Goal: Transaction & Acquisition: Subscribe to service/newsletter

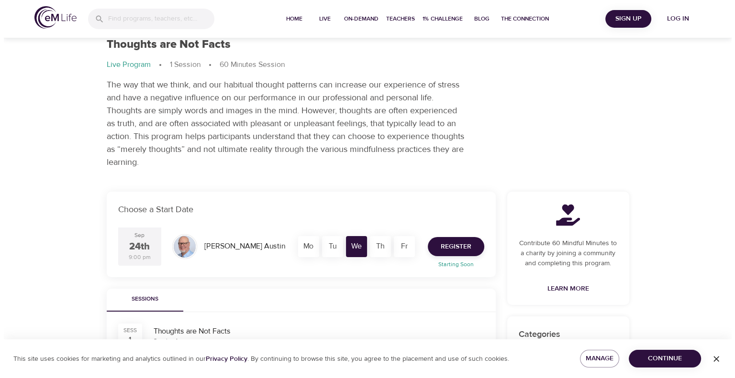
scroll to position [48, 0]
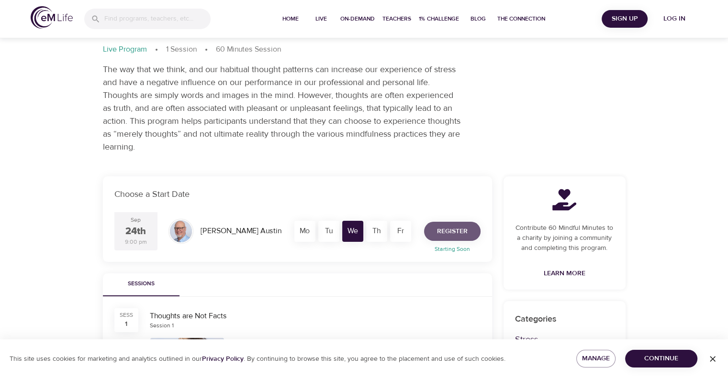
click at [464, 228] on span "Register" at bounding box center [452, 232] width 31 height 12
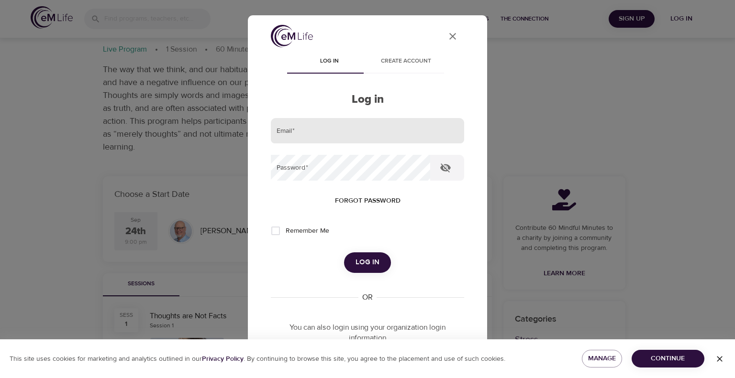
click at [330, 132] on input "email" at bounding box center [367, 131] width 193 height 26
type input "[EMAIL_ADDRESS][DOMAIN_NAME]"
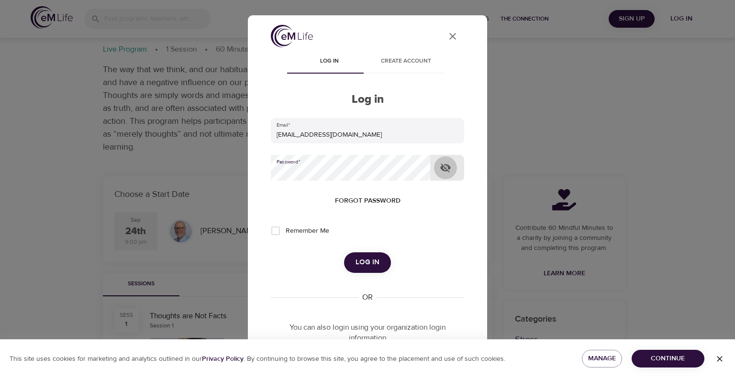
click at [448, 167] on icon "button" at bounding box center [445, 168] width 11 height 9
click at [371, 259] on span "Log in" at bounding box center [367, 262] width 24 height 12
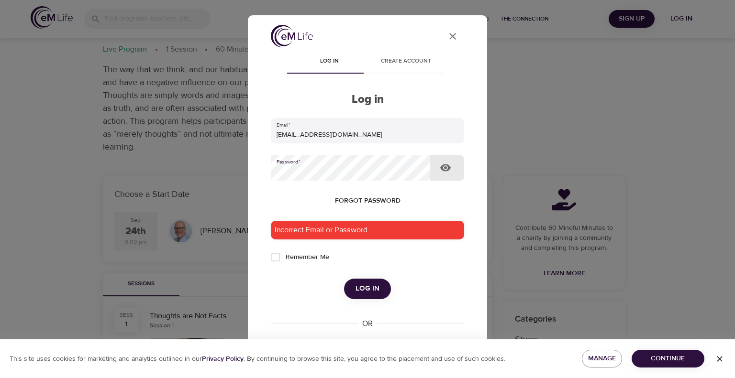
click at [344, 279] on button "Log in" at bounding box center [367, 289] width 47 height 20
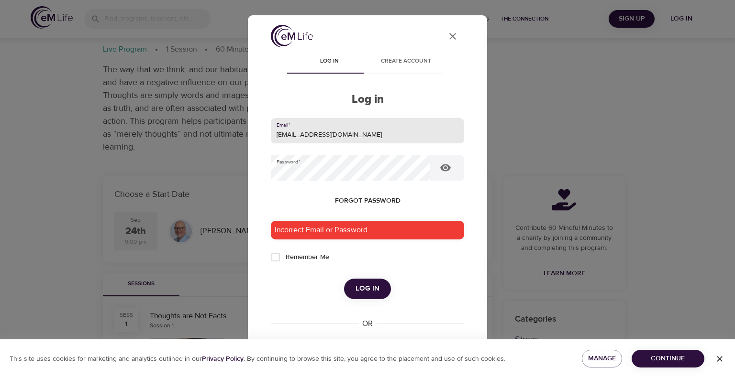
click at [377, 140] on input "[EMAIL_ADDRESS][DOMAIN_NAME]" at bounding box center [367, 131] width 193 height 26
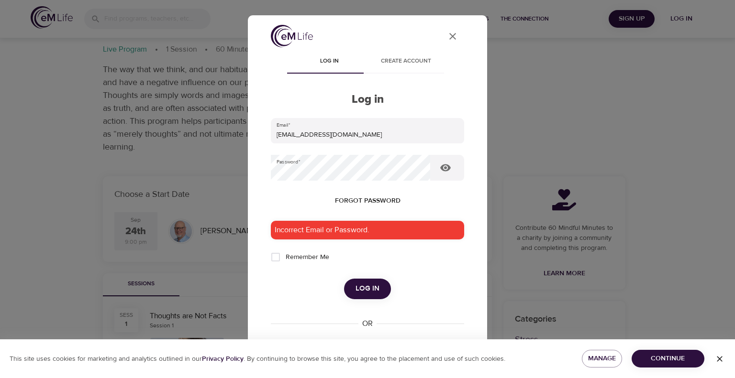
click at [265, 196] on div "User Profile Log in Create account Log in Email   * [EMAIL_ADDRESS][DOMAIN_NAME…" at bounding box center [367, 244] width 216 height 438
click at [371, 287] on span "Log in" at bounding box center [367, 289] width 24 height 12
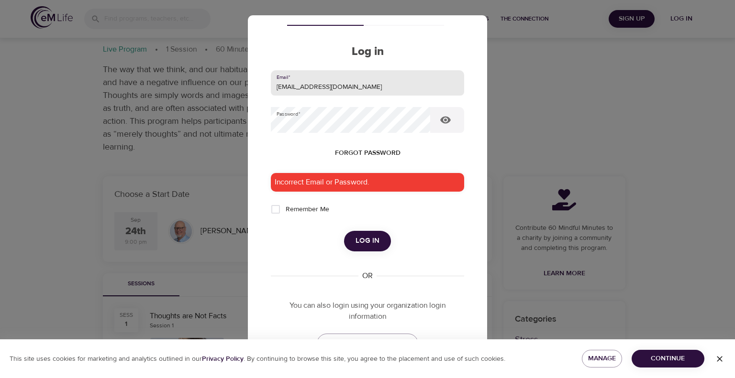
click at [354, 87] on input "[EMAIL_ADDRESS][DOMAIN_NAME]" at bounding box center [367, 83] width 193 height 26
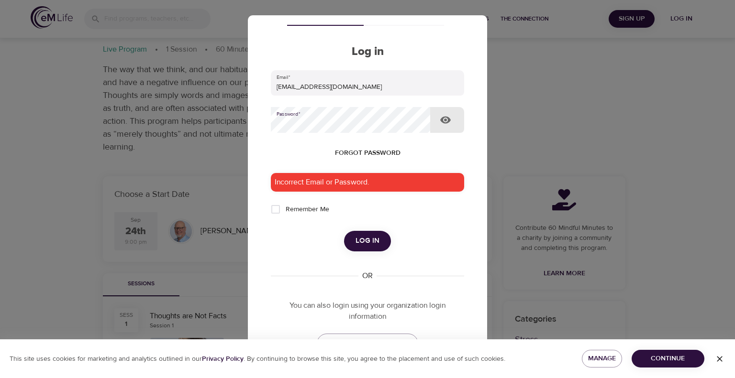
click at [344, 231] on button "Log in" at bounding box center [367, 241] width 47 height 20
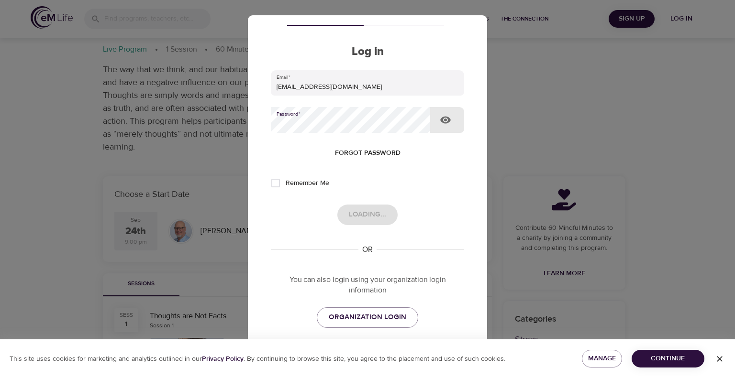
click at [337, 205] on button "Loading..." at bounding box center [367, 215] width 60 height 20
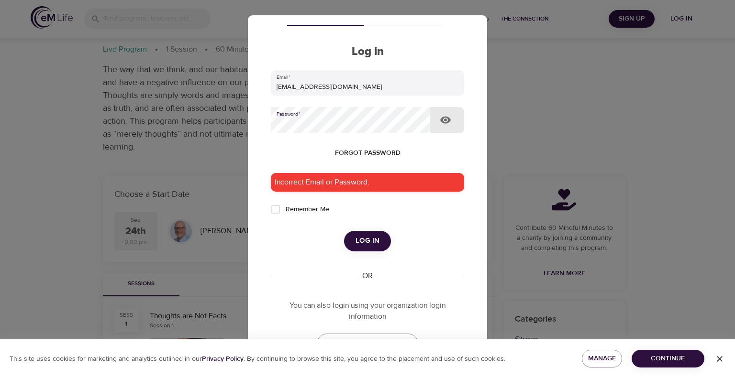
click at [371, 239] on span "Log in" at bounding box center [367, 241] width 24 height 12
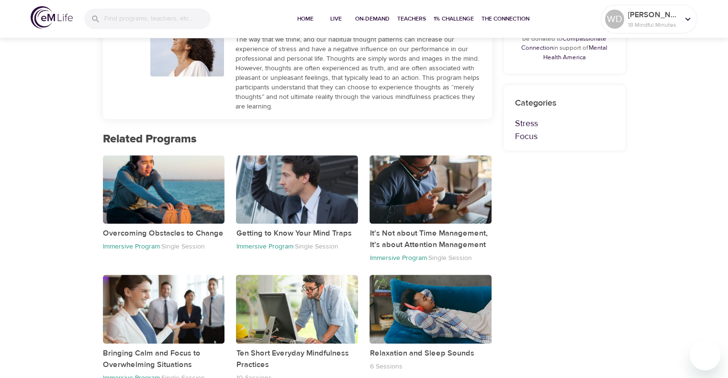
scroll to position [373, 0]
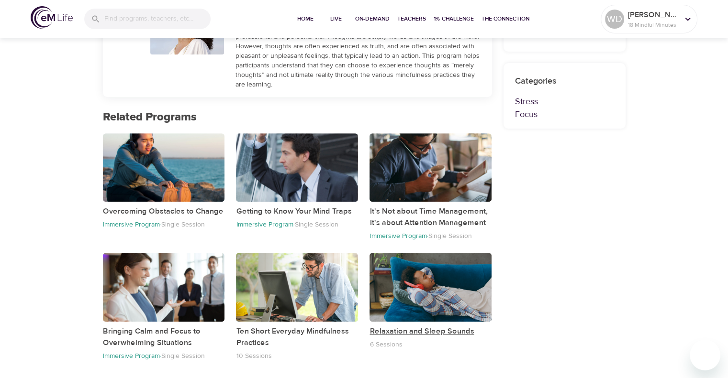
click at [423, 329] on p "Relaxation and Sleep Sounds" at bounding box center [430, 331] width 122 height 11
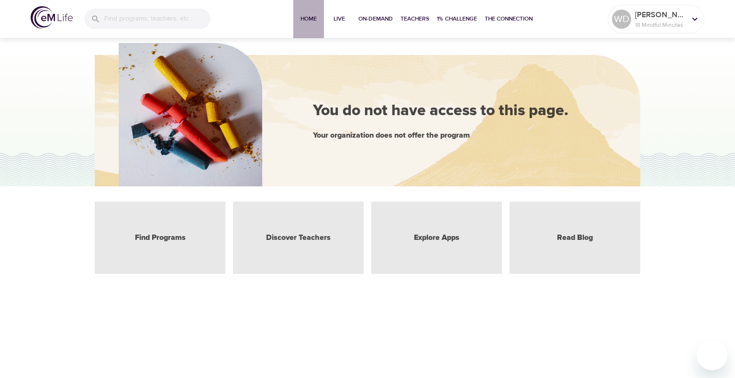
click at [309, 15] on span "Home" at bounding box center [308, 19] width 23 height 10
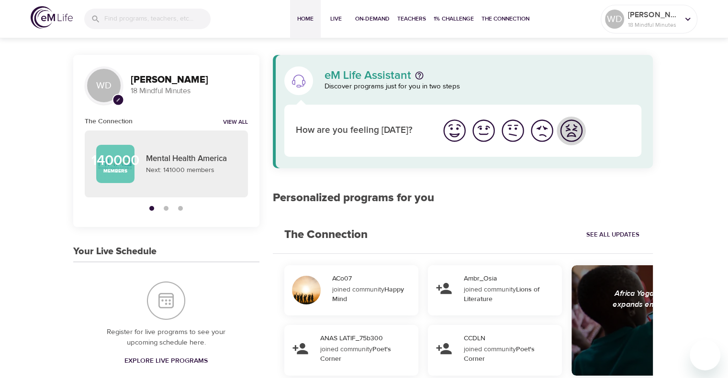
click at [574, 133] on img "I'm feeling worst" at bounding box center [571, 131] width 26 height 26
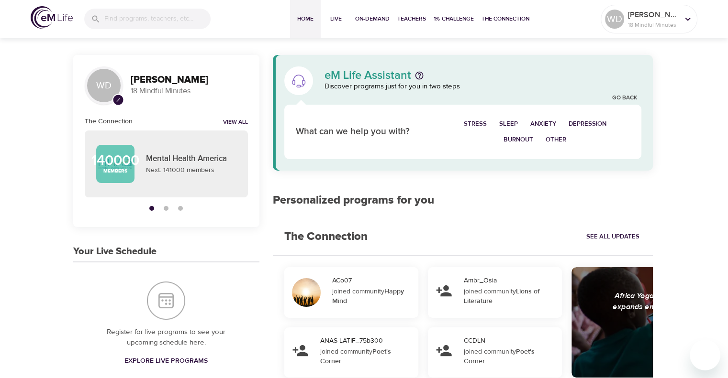
click at [518, 139] on span "Burnout" at bounding box center [518, 139] width 30 height 11
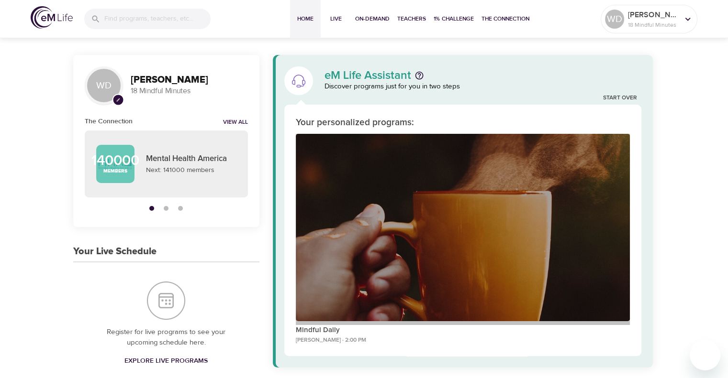
click at [422, 180] on div "Mindful Daily" at bounding box center [463, 228] width 334 height 188
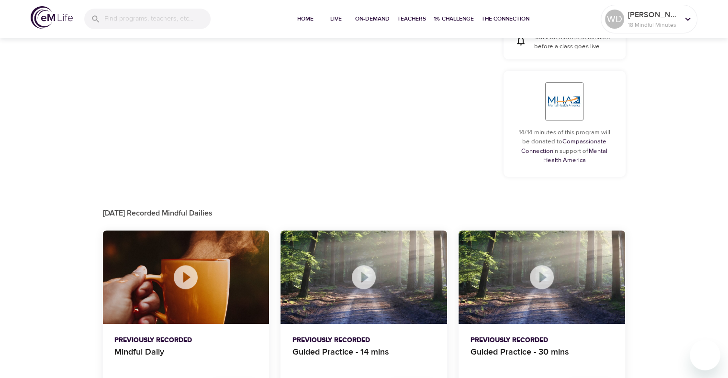
scroll to position [470, 0]
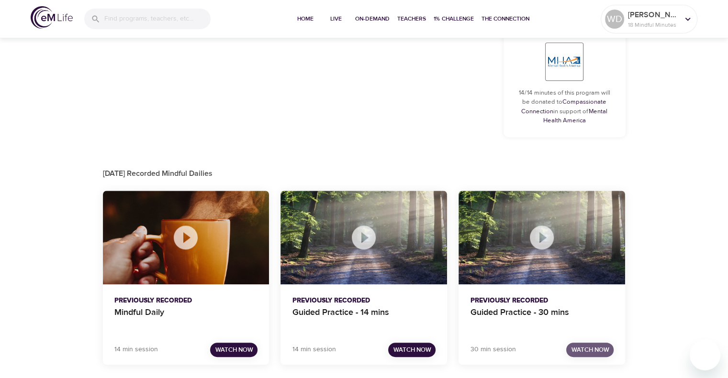
click at [599, 349] on span "Watch Now" at bounding box center [590, 350] width 38 height 11
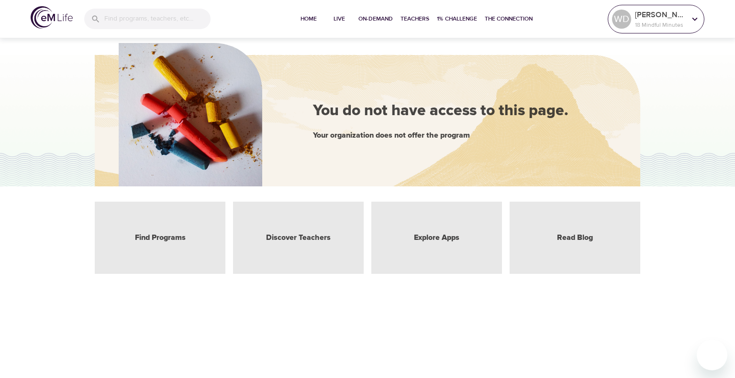
click at [695, 21] on icon at bounding box center [694, 19] width 11 height 11
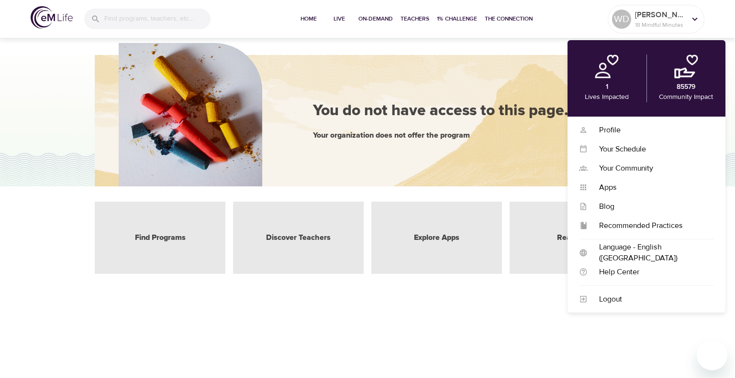
click at [611, 88] on div "1 Lives Impacted" at bounding box center [606, 79] width 79 height 48
click at [651, 224] on div "Recommended Practices" at bounding box center [650, 226] width 126 height 11
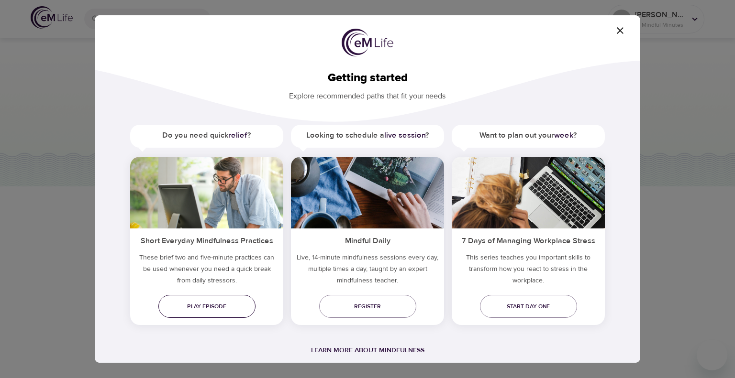
click at [216, 302] on span "Play episode" at bounding box center [207, 307] width 82 height 10
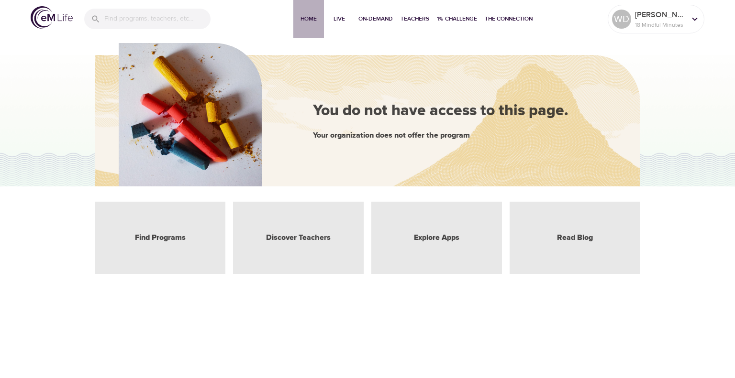
click at [313, 14] on span "Home" at bounding box center [308, 19] width 23 height 10
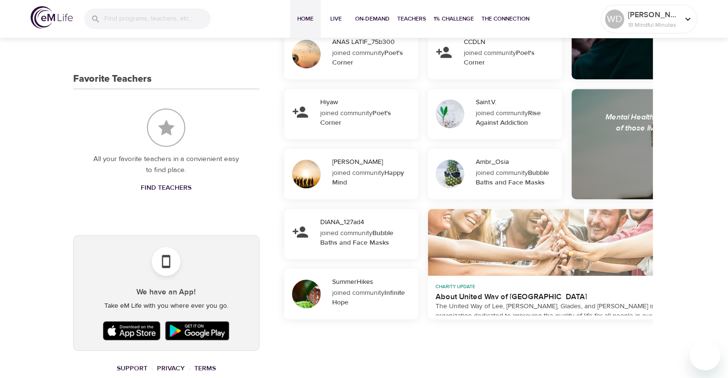
scroll to position [511, 0]
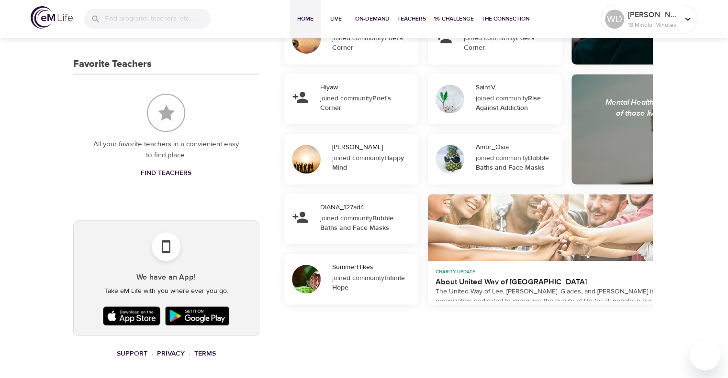
click at [353, 214] on div "joined community Bubble Baths and Face Masks" at bounding box center [366, 223] width 92 height 19
click at [334, 203] on div "DIANA_127ad4" at bounding box center [367, 208] width 94 height 10
click at [295, 216] on icon at bounding box center [299, 217] width 15 height 11
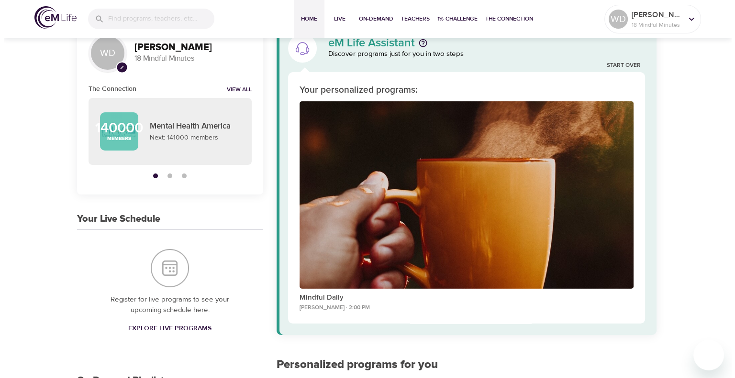
scroll to position [0, 0]
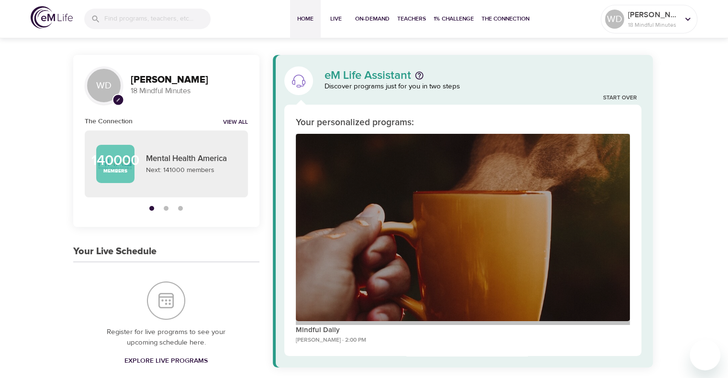
click at [379, 185] on div "Mindful Daily" at bounding box center [463, 228] width 334 height 188
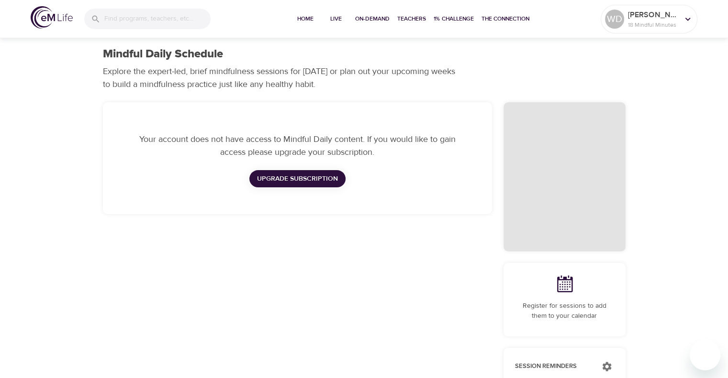
click at [300, 177] on span "Upgrade Subscription" at bounding box center [297, 179] width 81 height 12
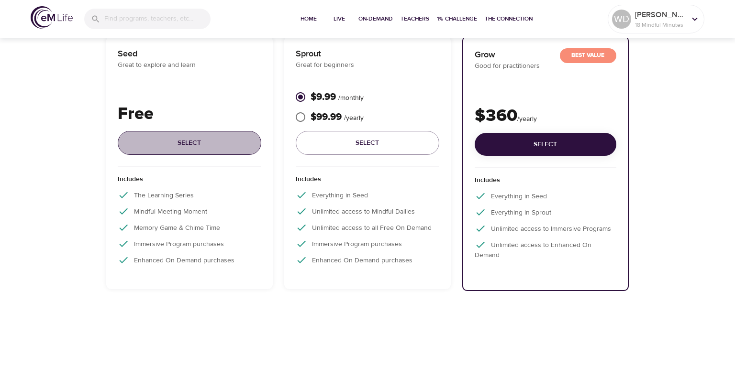
click at [196, 138] on span "Select" at bounding box center [189, 143] width 128 height 12
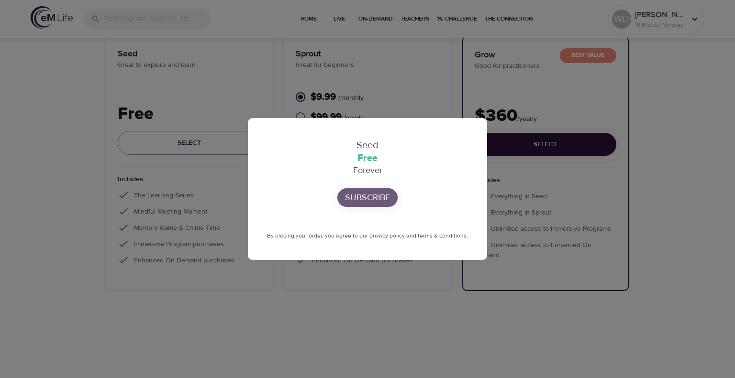
click at [375, 195] on p "Subscribe" at bounding box center [367, 197] width 45 height 13
click at [367, 153] on h3 "Free" at bounding box center [367, 158] width 201 height 11
click at [366, 197] on p "Subscribe" at bounding box center [367, 197] width 45 height 13
click at [430, 232] on div "By placing your order, you agree to our privacy policy and terms & conditions." at bounding box center [367, 235] width 201 height 11
click at [368, 196] on p "Subscribe" at bounding box center [367, 197] width 45 height 13
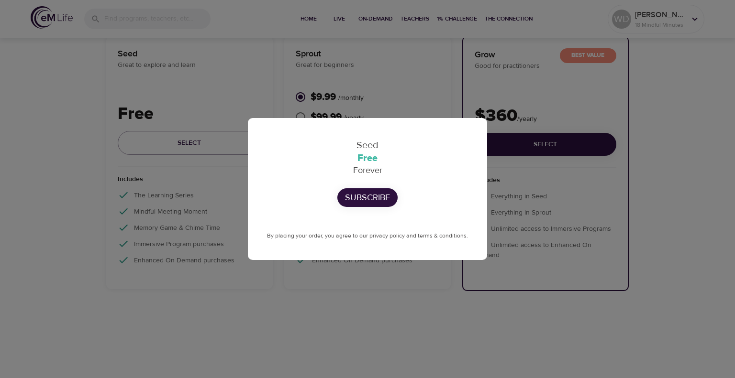
click at [473, 127] on div "Seed Free Forever Subscribe By placing your order, you agree to our privacy pol…" at bounding box center [367, 189] width 239 height 142
drag, startPoint x: 159, startPoint y: 280, endPoint x: 163, endPoint y: 275, distance: 6.1
click at [160, 280] on div "Seed Free Forever Subscribe By placing your order, you agree to our privacy pol…" at bounding box center [367, 189] width 735 height 378
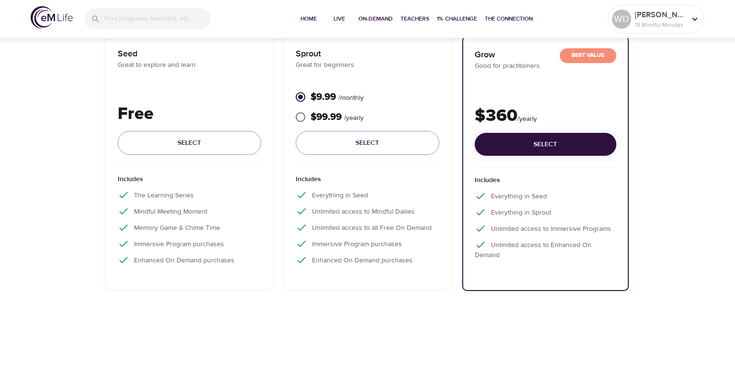
click at [168, 61] on p "Great to explore and learn" at bounding box center [189, 65] width 143 height 10
click at [677, 8] on div "Wenke 18 Mindful Minutes" at bounding box center [660, 19] width 55 height 24
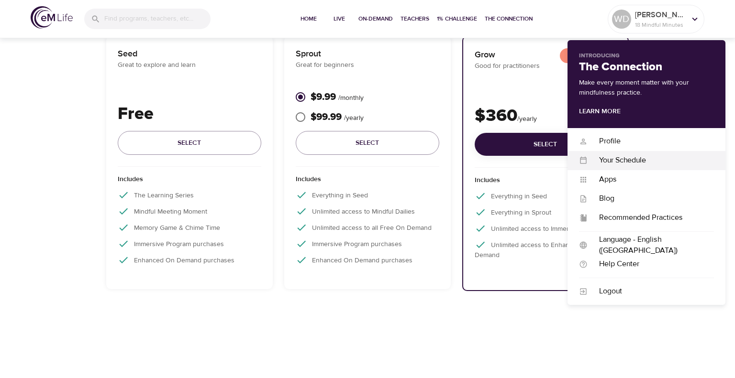
click at [623, 160] on div "Your Schedule" at bounding box center [650, 160] width 126 height 11
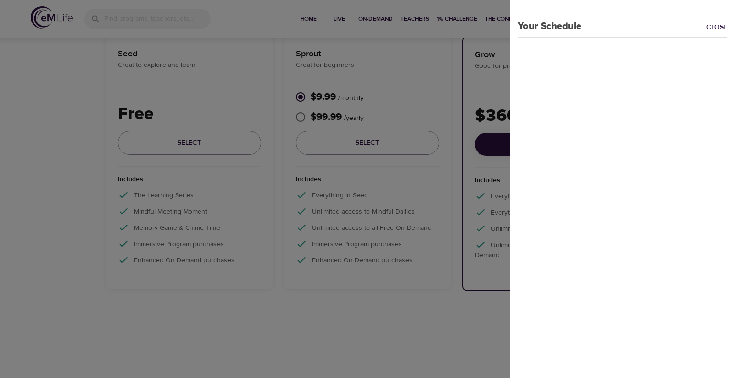
click at [717, 26] on link "Close" at bounding box center [720, 27] width 29 height 11
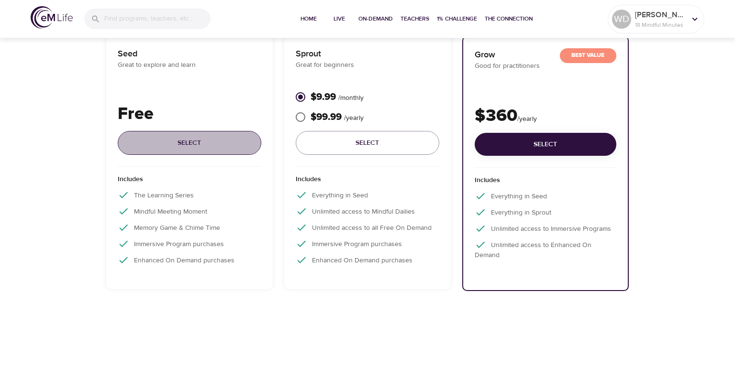
click at [181, 134] on button "Select" at bounding box center [189, 143] width 143 height 24
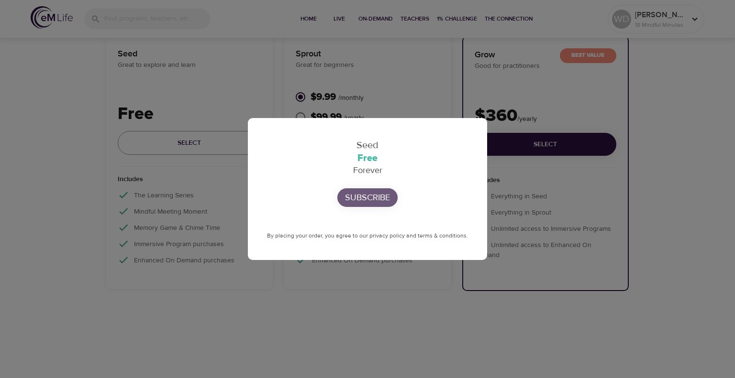
click at [380, 194] on p "Subscribe" at bounding box center [367, 197] width 45 height 13
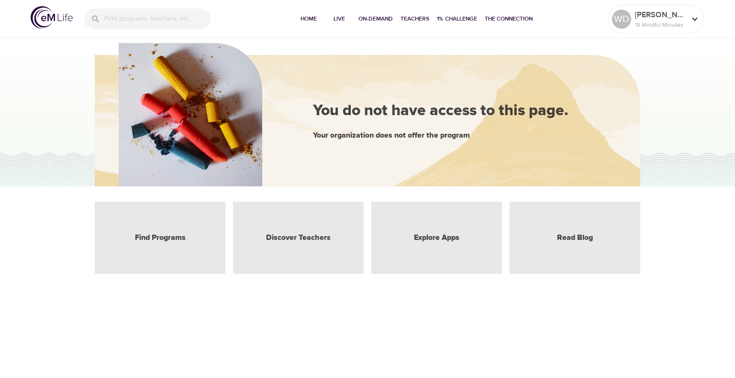
click at [163, 229] on div "Find Programs" at bounding box center [160, 238] width 131 height 72
click at [473, 15] on span "1% Challenge" at bounding box center [457, 19] width 40 height 10
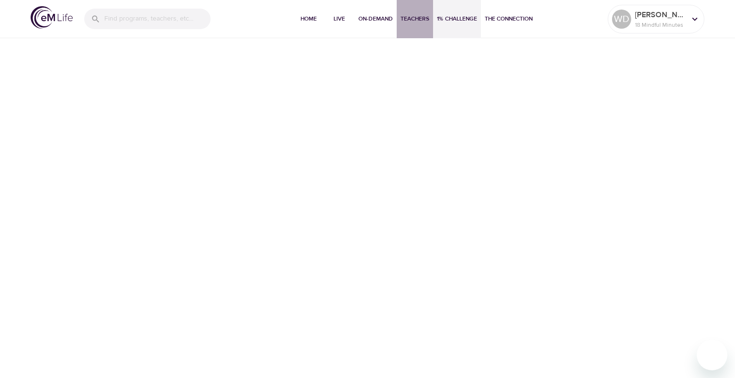
click at [415, 20] on span "Teachers" at bounding box center [414, 19] width 29 height 10
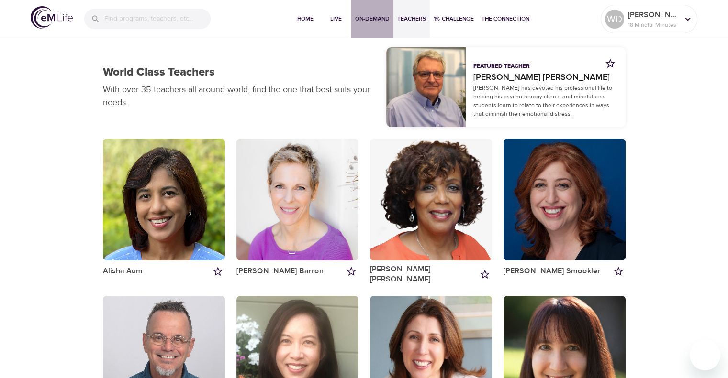
click at [380, 21] on span "On-Demand" at bounding box center [372, 19] width 34 height 10
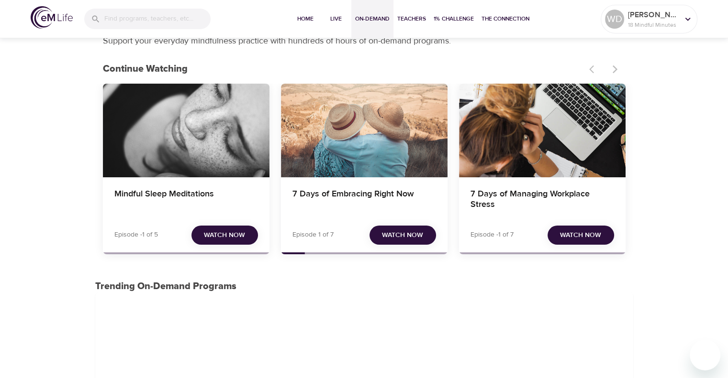
scroll to position [48, 0]
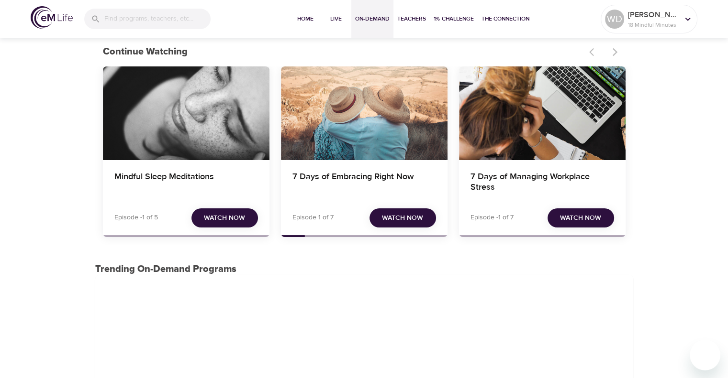
click at [213, 215] on span "Watch Now" at bounding box center [224, 218] width 41 height 12
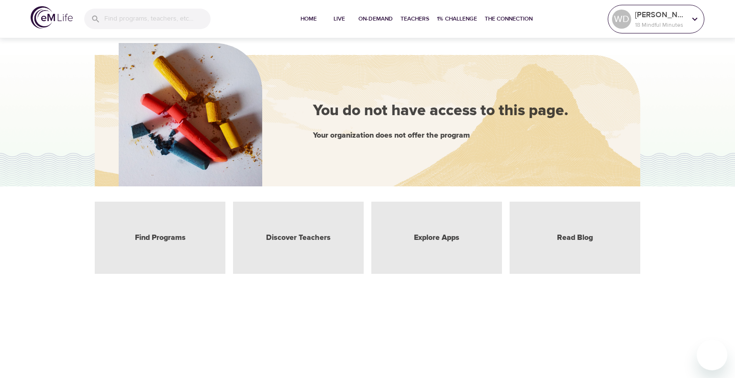
click at [690, 24] on icon at bounding box center [694, 19] width 11 height 11
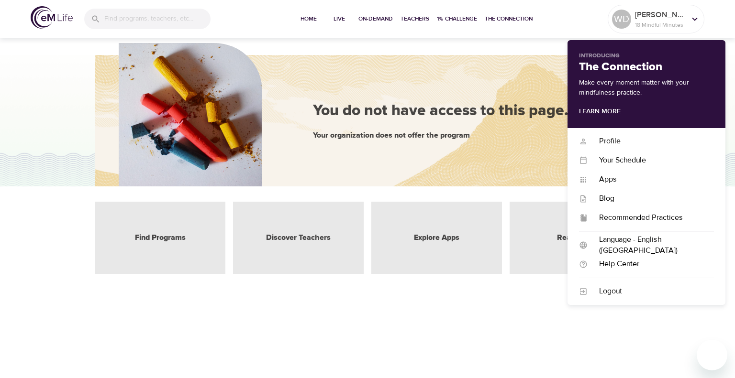
click at [600, 113] on link "Learn More" at bounding box center [600, 111] width 42 height 9
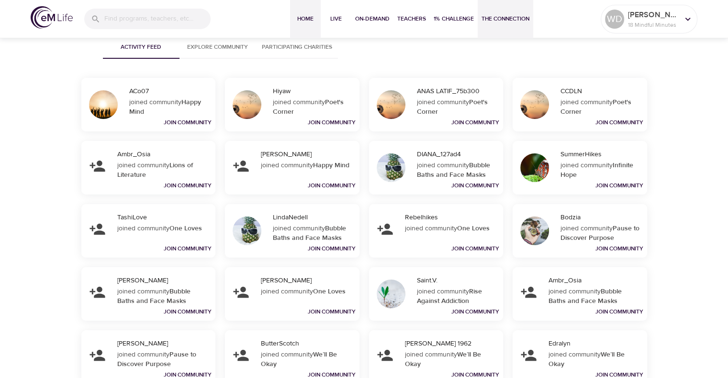
click at [302, 16] on span "Home" at bounding box center [305, 19] width 23 height 10
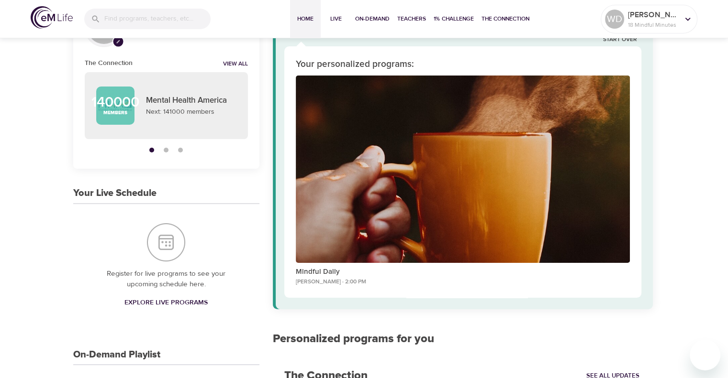
scroll to position [191, 0]
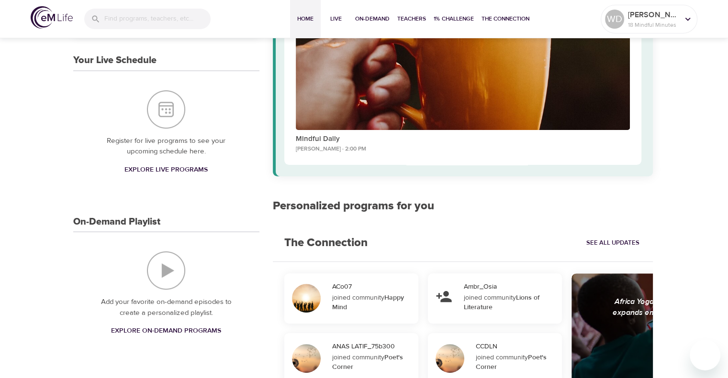
click at [177, 171] on span "Explore Live Programs" at bounding box center [165, 170] width 83 height 12
